Goal: Navigation & Orientation: Find specific page/section

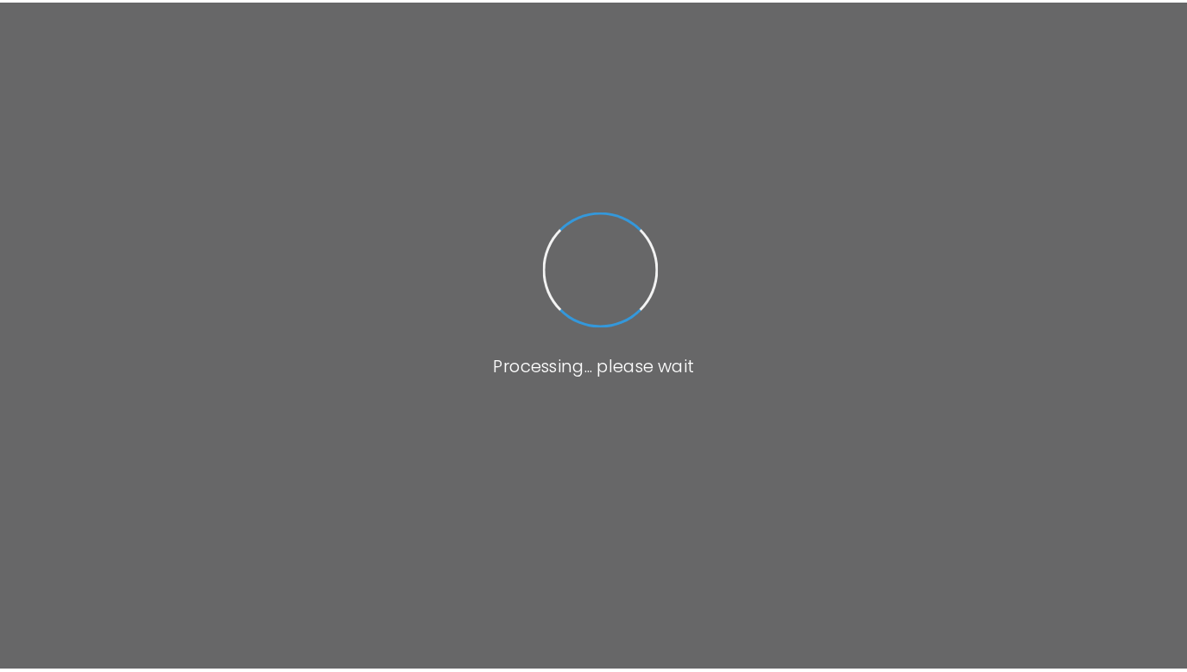
scroll to position [1019, 0]
